Goal: Find specific page/section

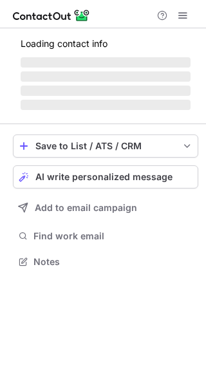
scroll to position [6, 6]
